Goal: Task Accomplishment & Management: Manage account settings

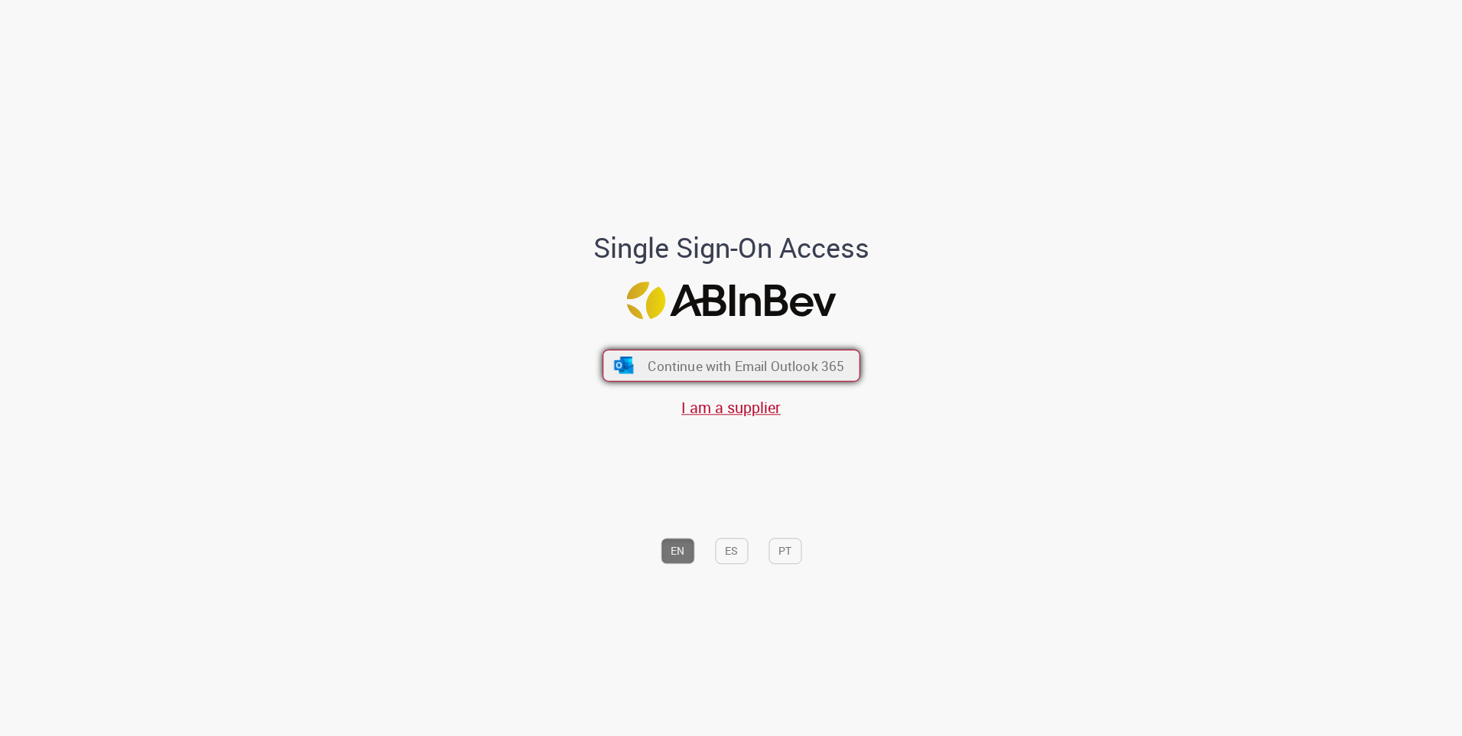
click at [725, 357] on span "Continue with Email Outlook 365" at bounding box center [746, 365] width 197 height 18
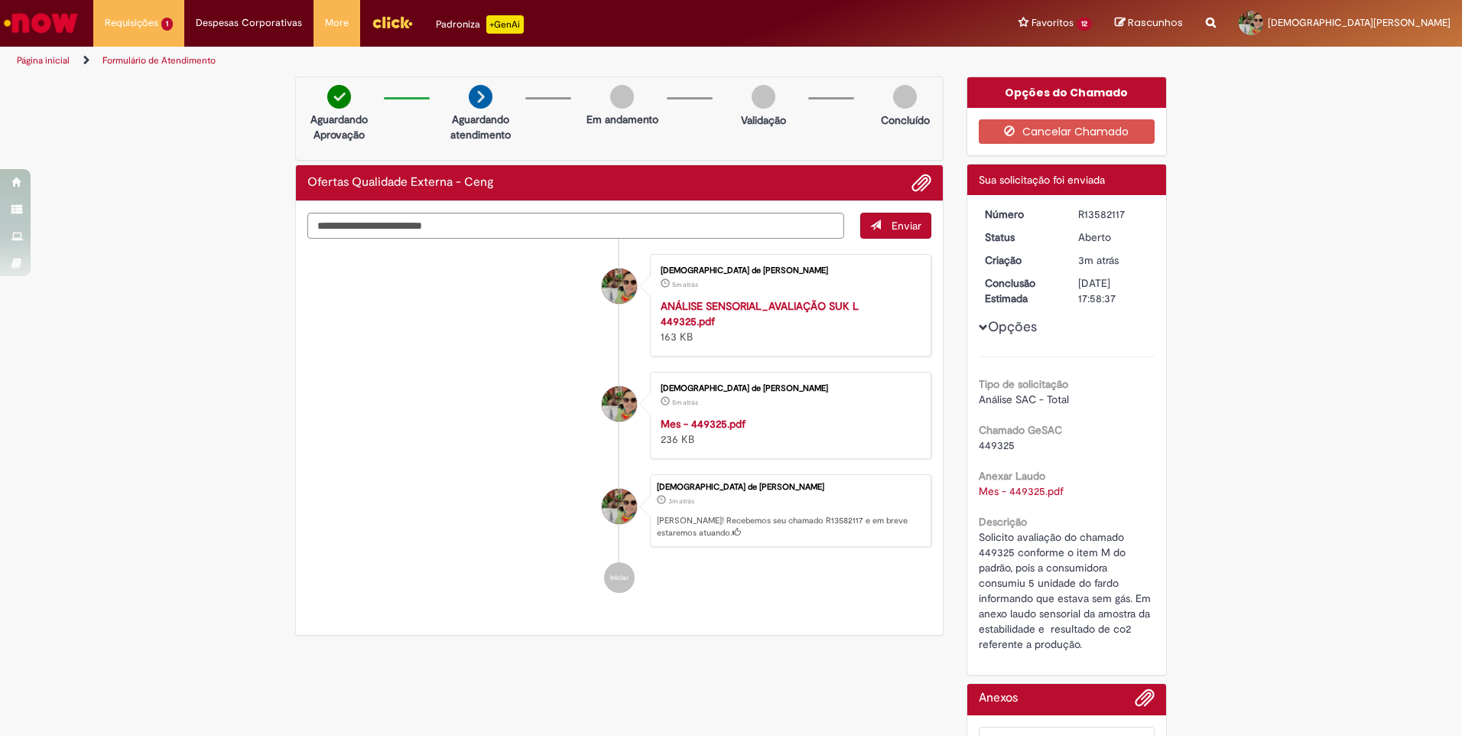
click at [695, 310] on strong "ANÁLISE SENSORIAL_AVALIAÇÃO SUK L 449325.pdf" at bounding box center [760, 313] width 198 height 29
click at [1077, 143] on button "Cancelar Chamado" at bounding box center [1067, 131] width 177 height 24
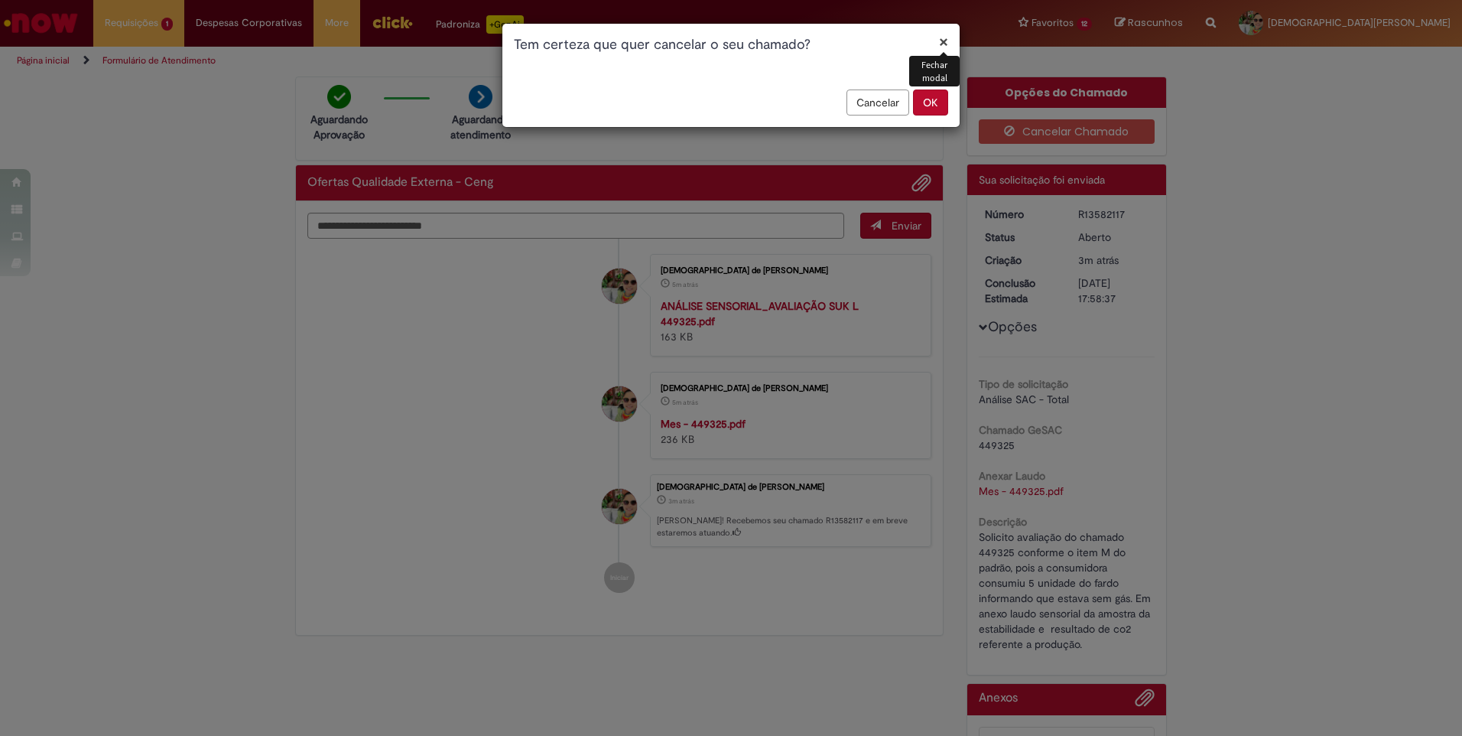
click at [933, 99] on button "OK" at bounding box center [930, 102] width 35 height 26
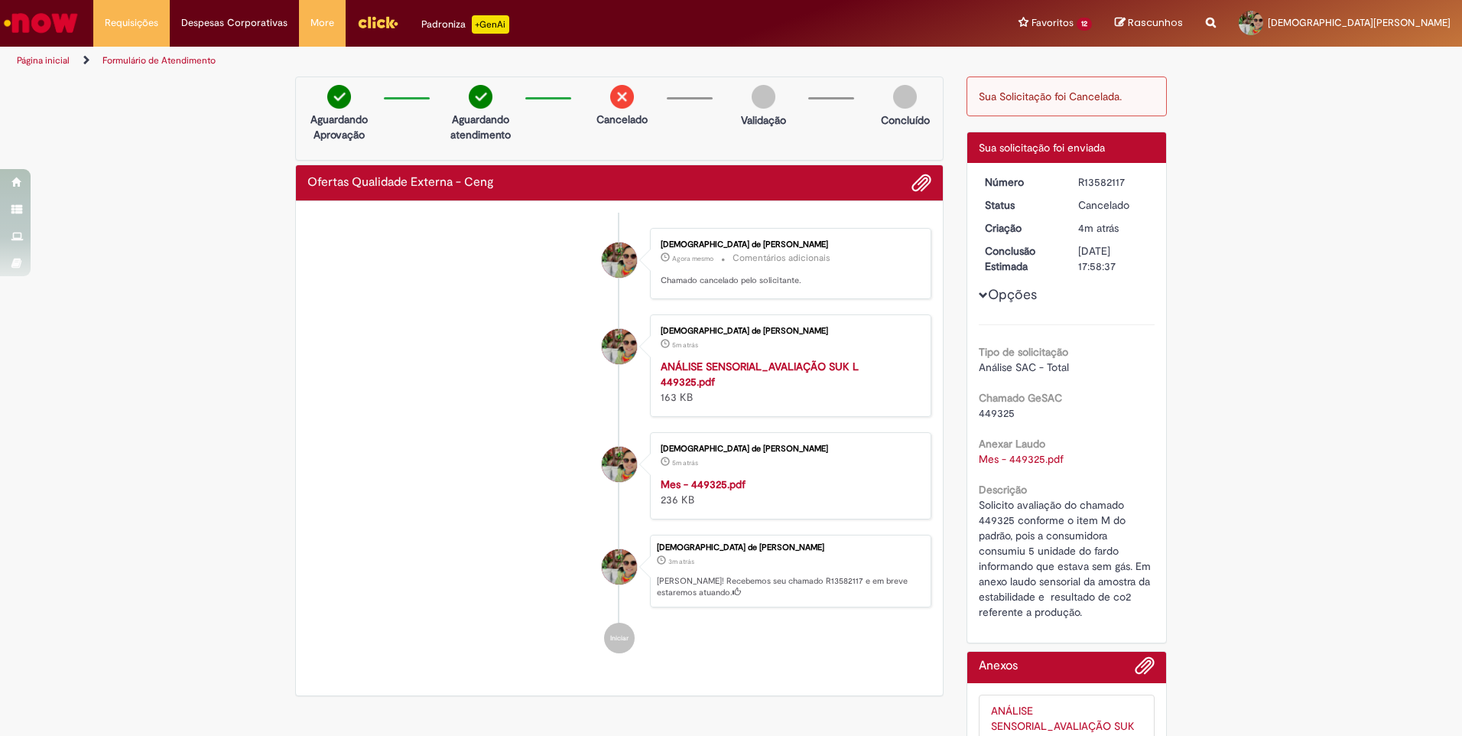
scroll to position [122, 0]
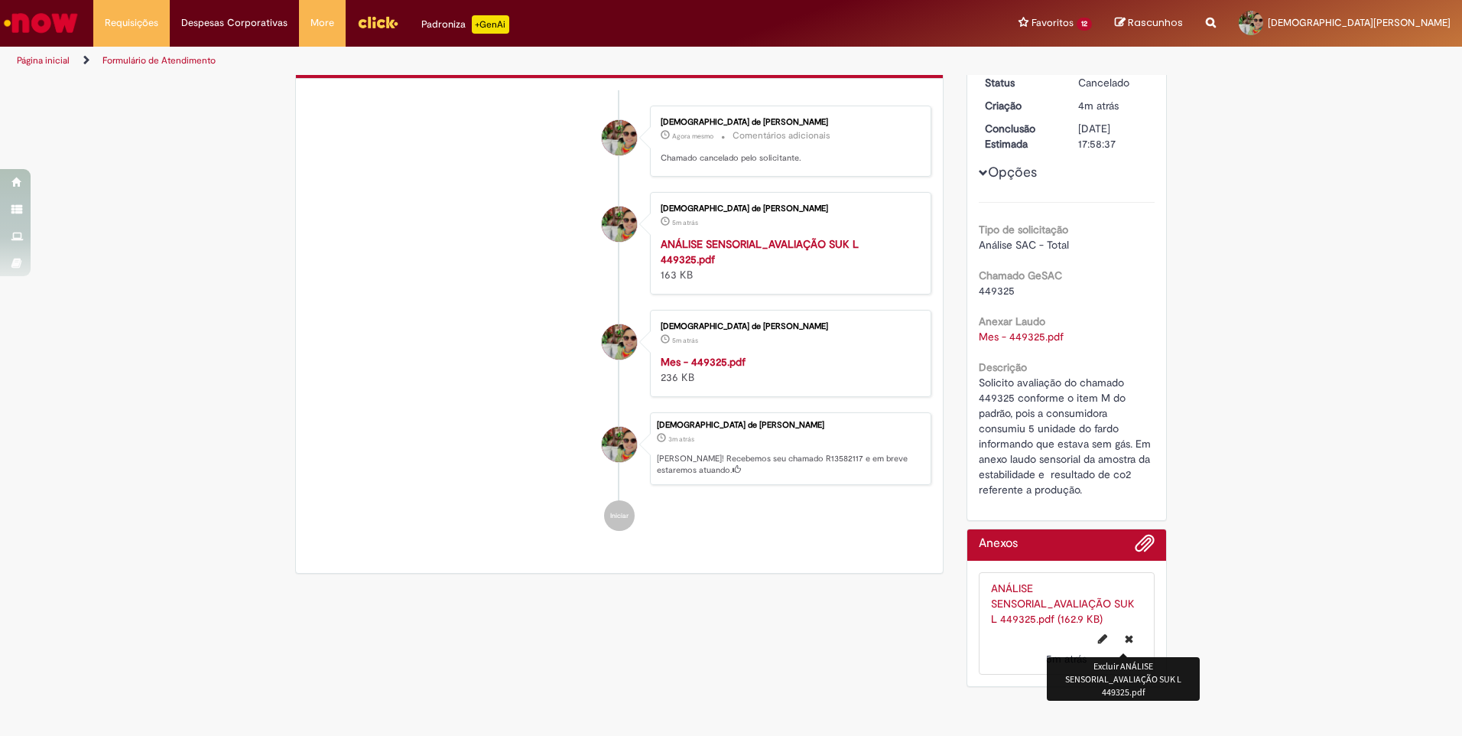
click at [1125, 639] on icon "Excluir ANÁLISE SENSORIAL_AVALIAÇÃO SUK L 449325.pdf" at bounding box center [1129, 638] width 8 height 11
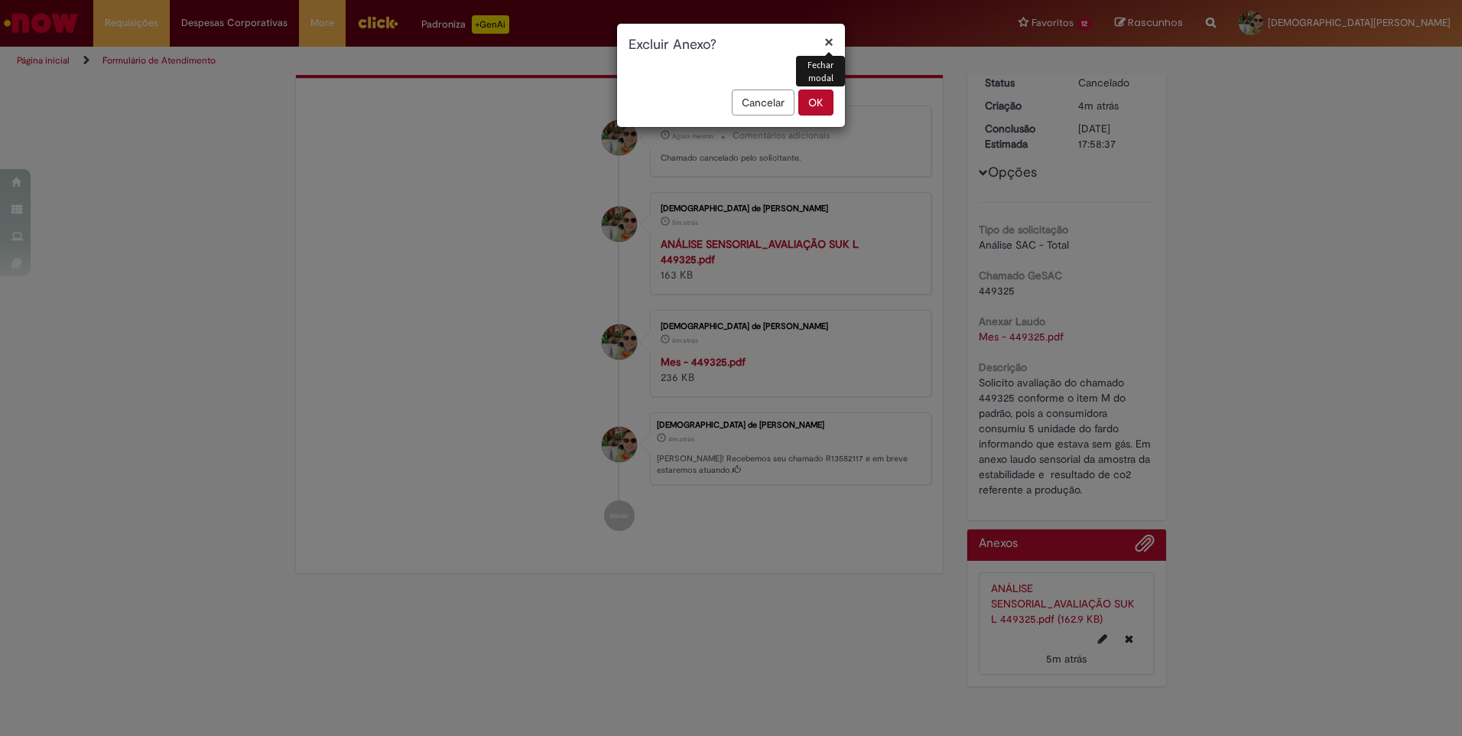
click at [817, 102] on button "OK" at bounding box center [815, 102] width 35 height 26
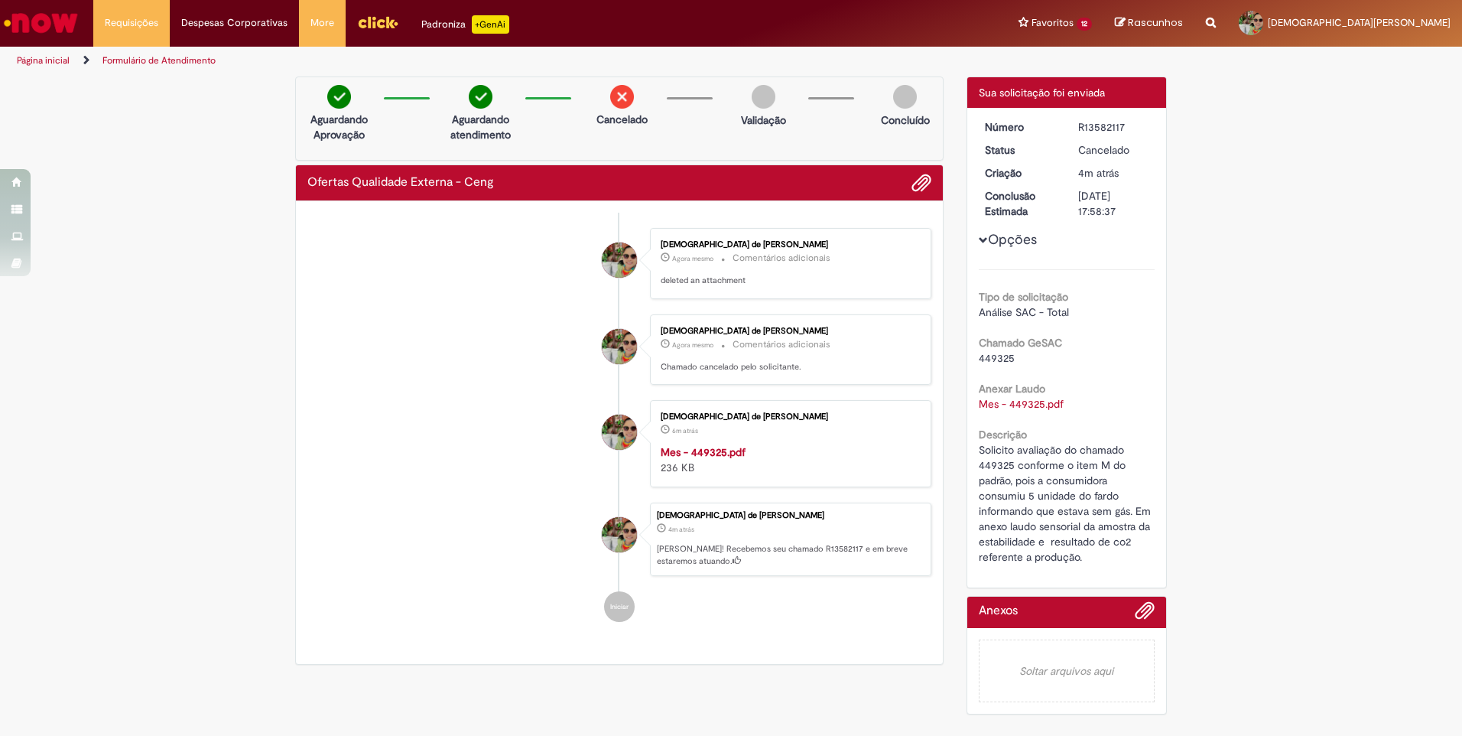
click at [496, 362] on li "[DEMOGRAPHIC_DATA] de [PERSON_NAME] Agora mesmo Agora mesmo Comentários adicion…" at bounding box center [619, 349] width 624 height 71
click at [1029, 544] on span "Solicito avaliação do chamado 449325 conforme o item M do padrão, pois a consum…" at bounding box center [1066, 503] width 175 height 121
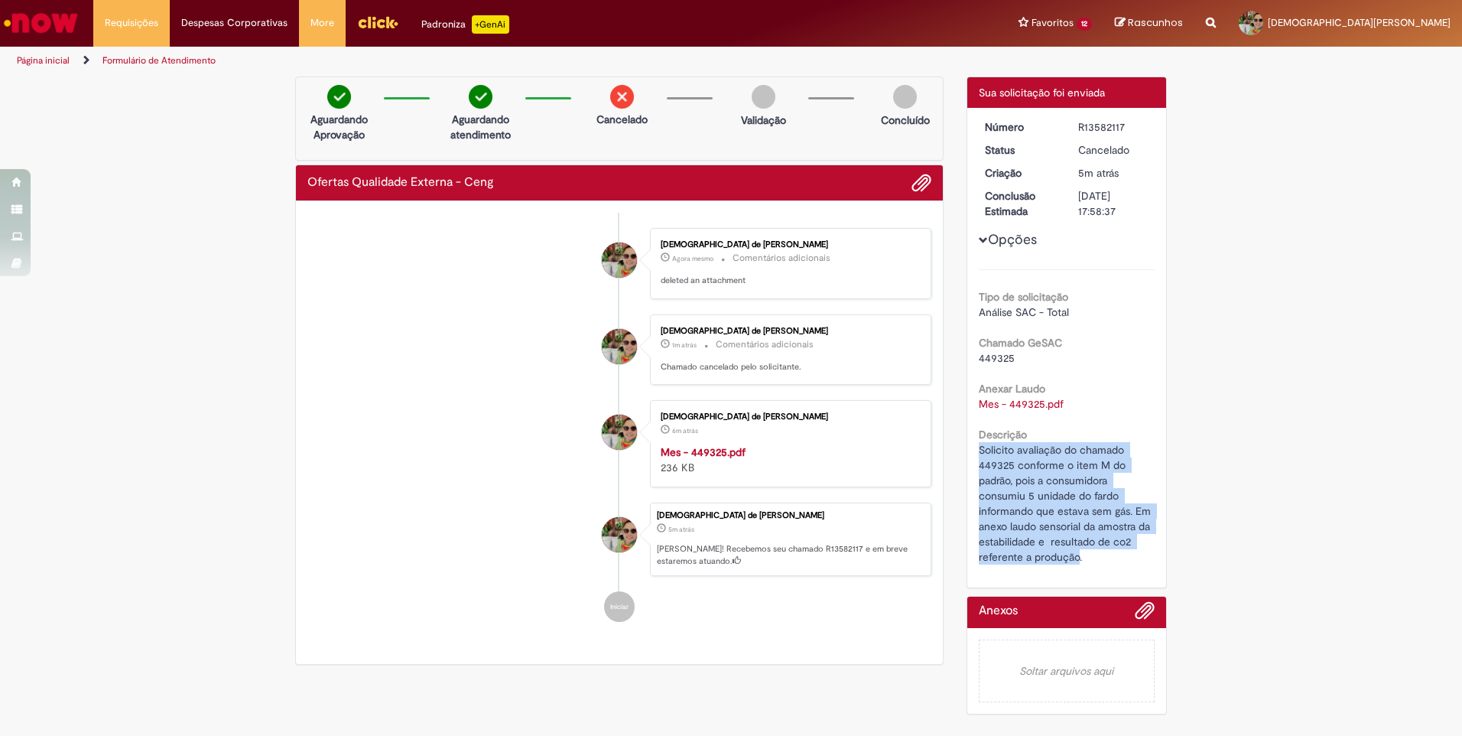
drag, startPoint x: 1072, startPoint y: 562, endPoint x: 973, endPoint y: 447, distance: 152.4
click at [979, 447] on span "Solicito avaliação do chamado 449325 conforme o item M do padrão, pois a consum…" at bounding box center [1066, 503] width 175 height 121
copy span "Solicito avaliação do chamado 449325 conforme o item M do padrão, pois a consum…"
